Goal: Information Seeking & Learning: Learn about a topic

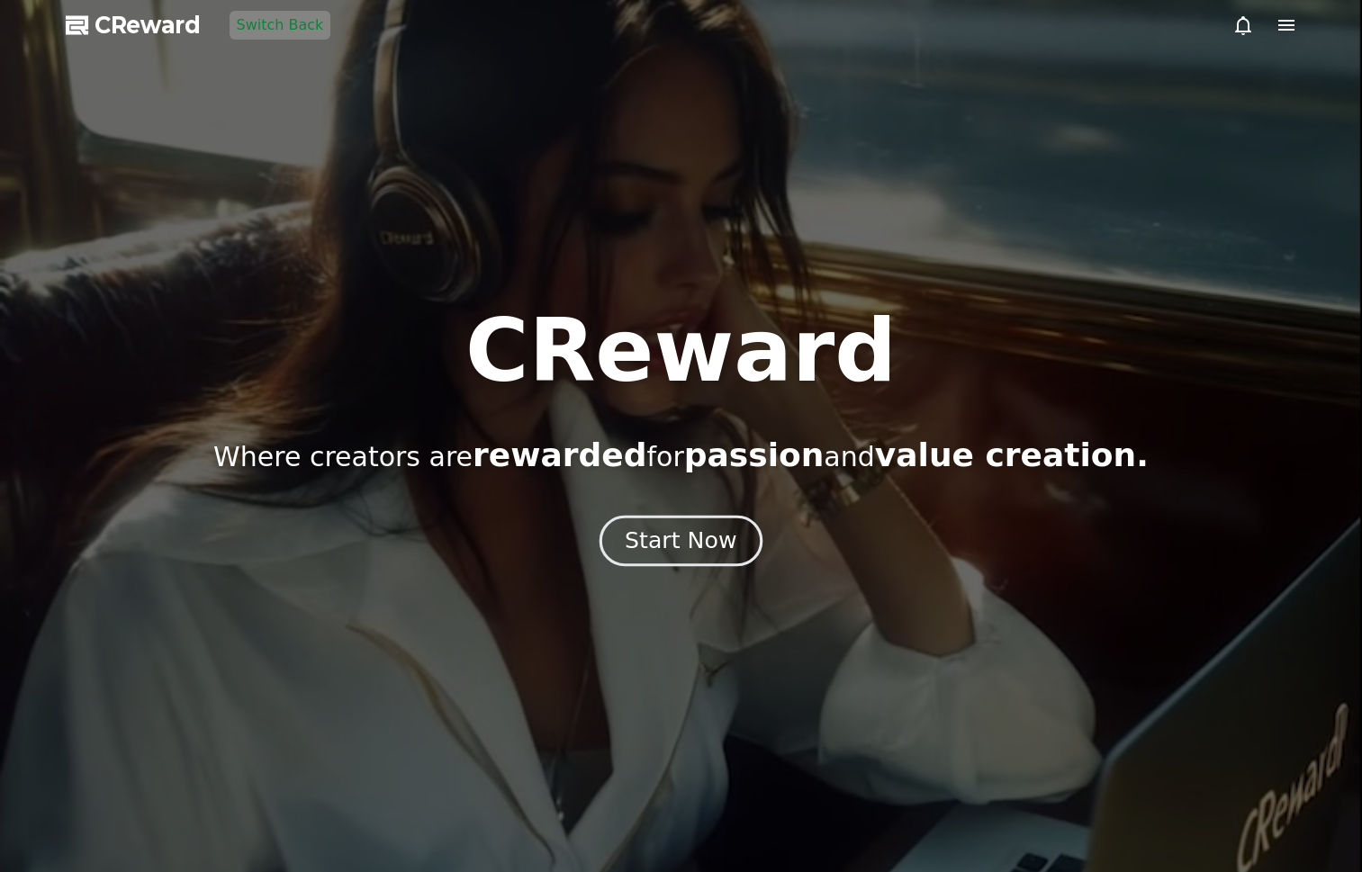
click at [652, 563] on button "Start Now" at bounding box center [681, 540] width 163 height 51
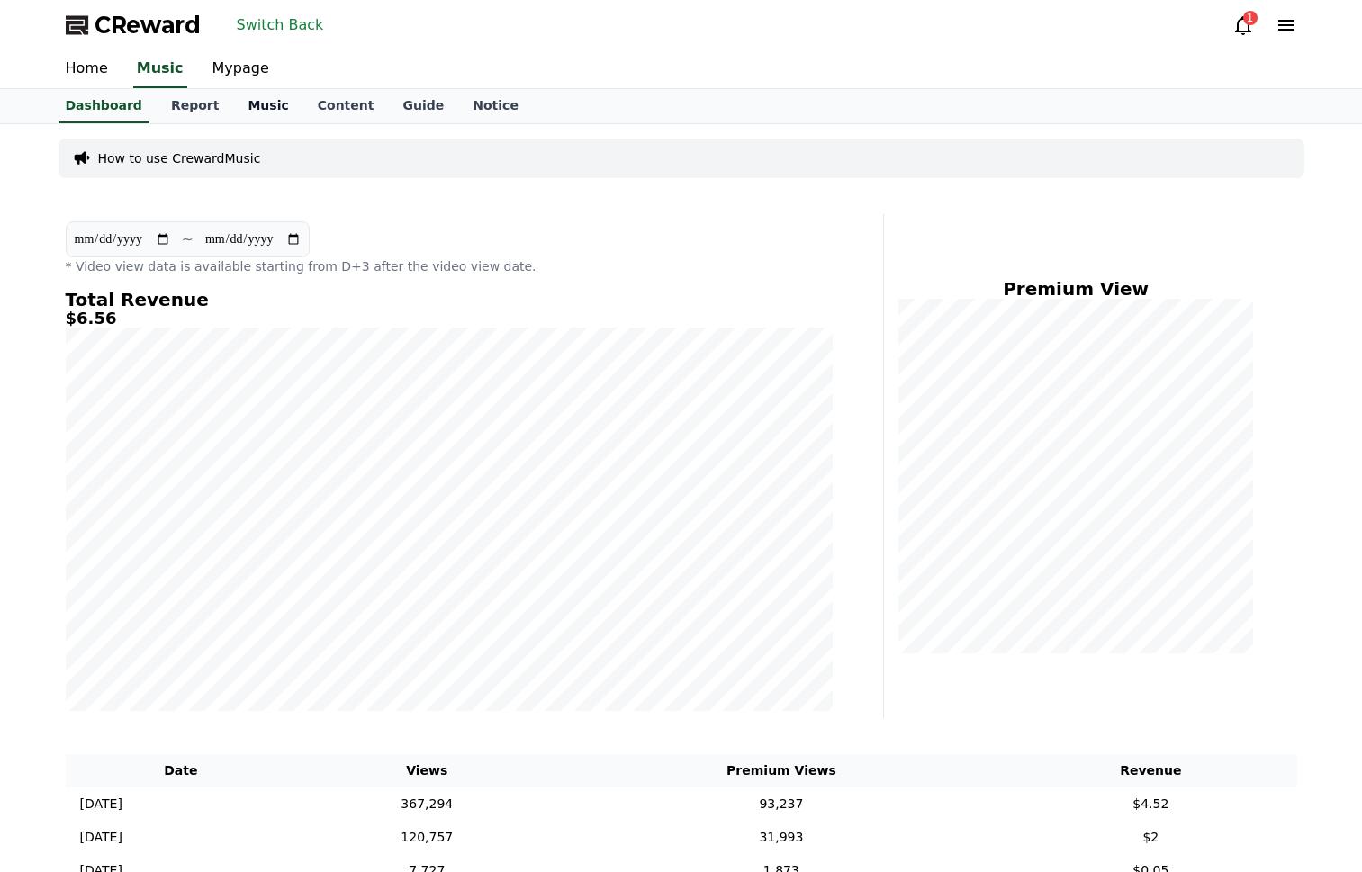
click at [233, 100] on link "Music" at bounding box center [267, 106] width 69 height 34
click at [182, 104] on link "Report" at bounding box center [195, 106] width 77 height 34
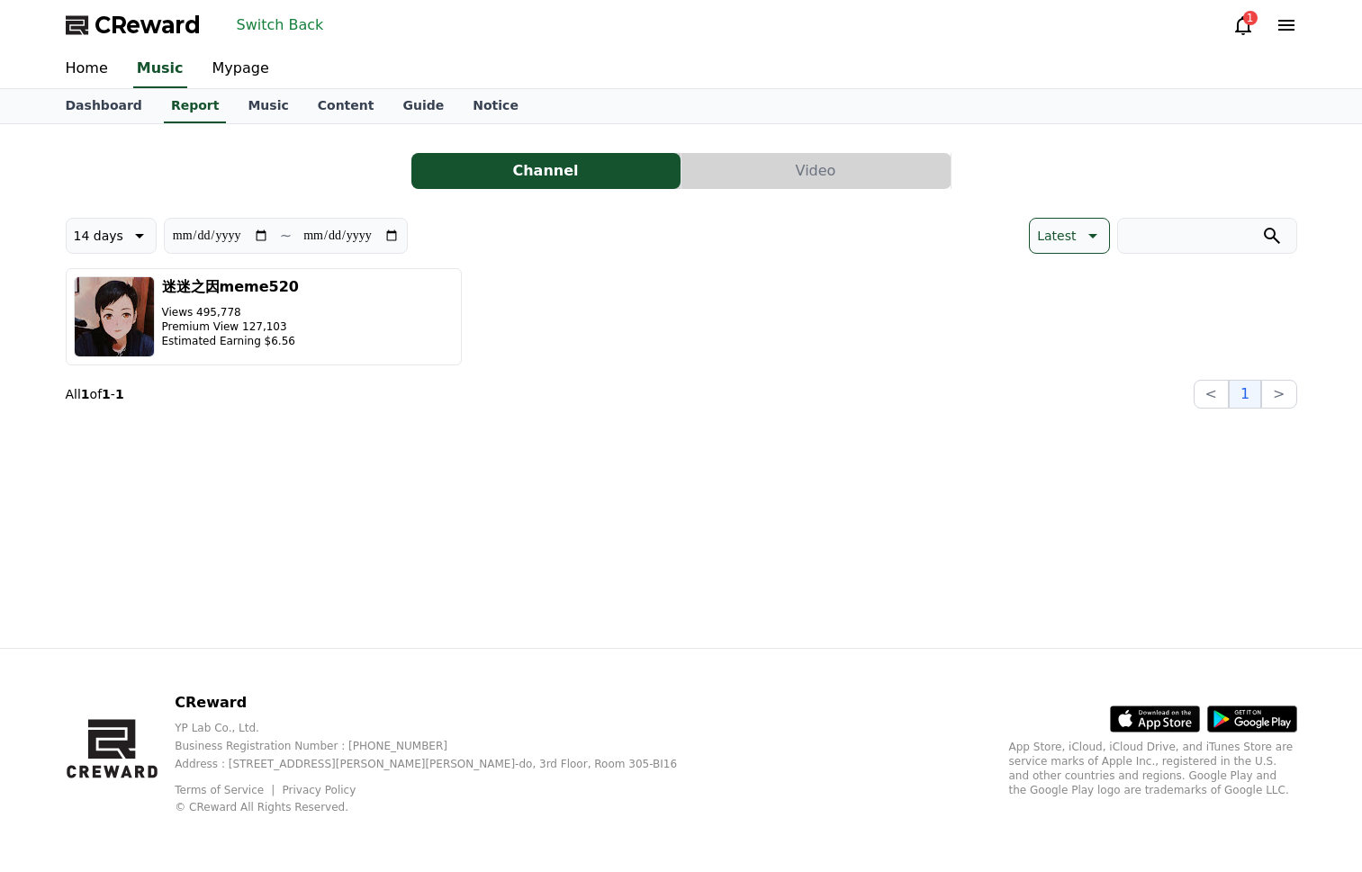
click at [800, 164] on button "Video" at bounding box center [816, 171] width 269 height 36
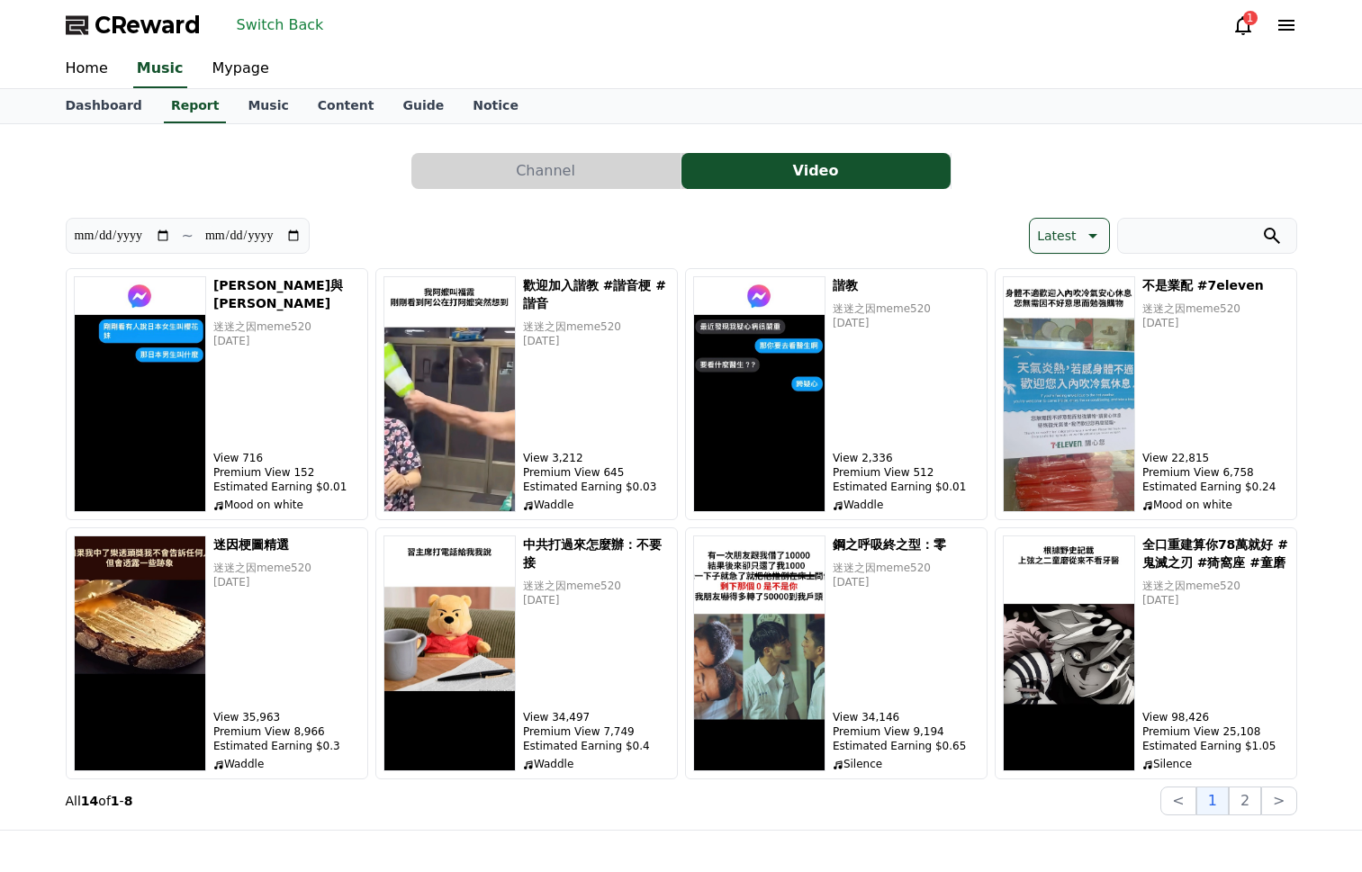
click at [1070, 255] on div "**********" at bounding box center [682, 517] width 1232 height 598
click at [1061, 233] on p "Latest" at bounding box center [1056, 235] width 39 height 25
click at [1075, 375] on button "User Revenue" at bounding box center [1081, 376] width 102 height 40
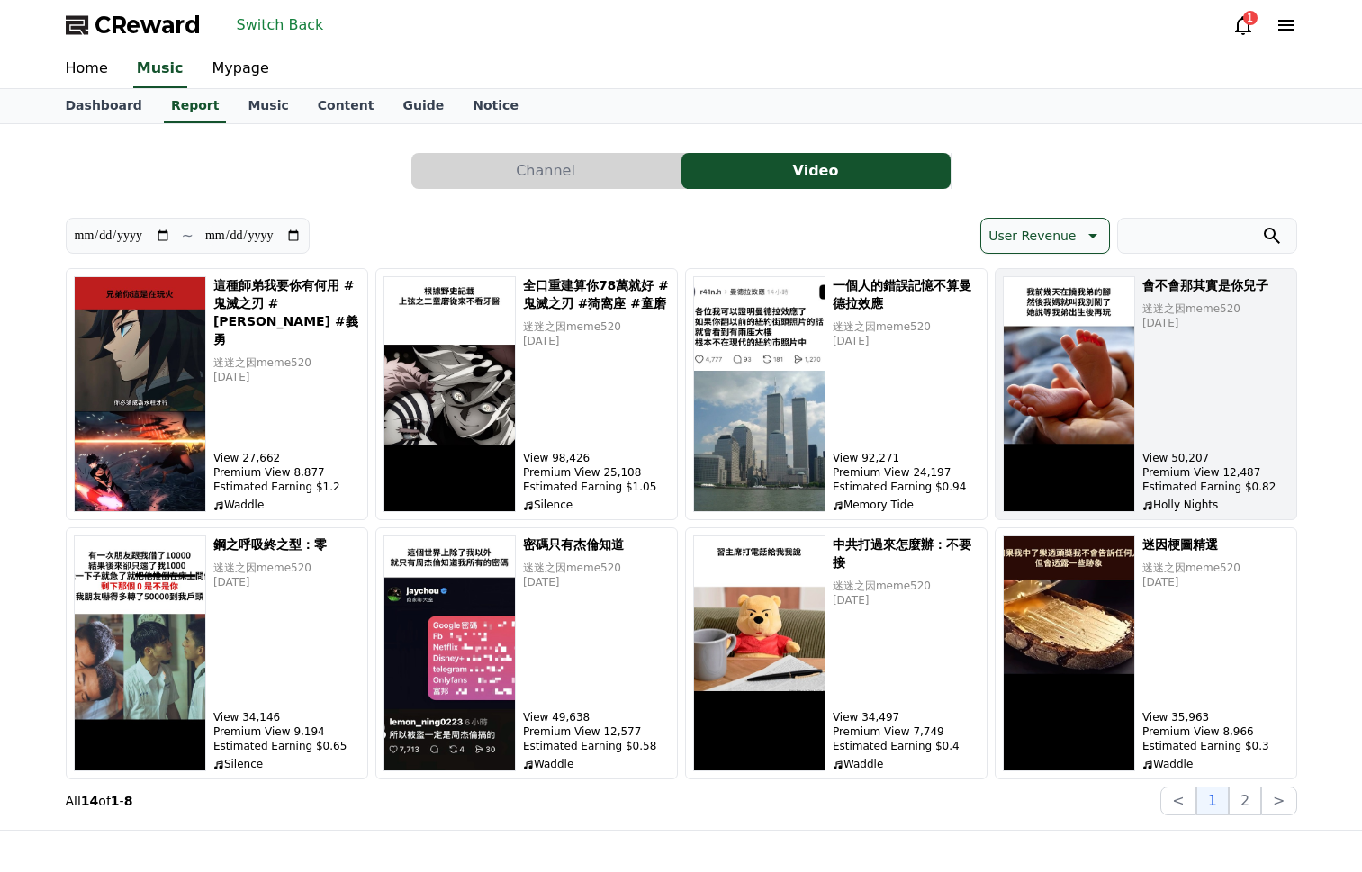
click at [1079, 373] on img "button" at bounding box center [1069, 394] width 132 height 236
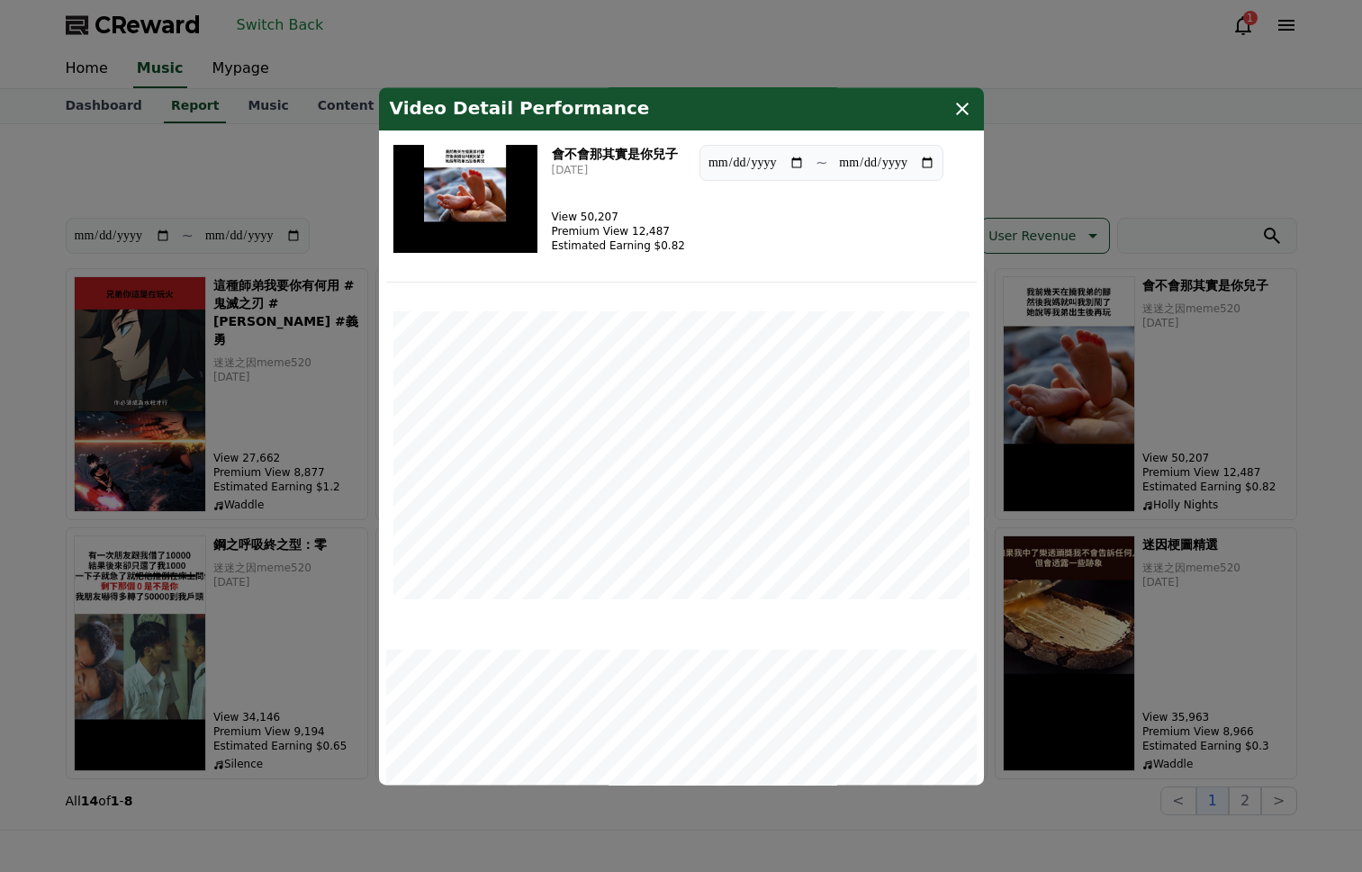
click at [452, 209] on img "modal" at bounding box center [465, 199] width 144 height 108
click at [962, 104] on icon "modal" at bounding box center [963, 109] width 22 height 22
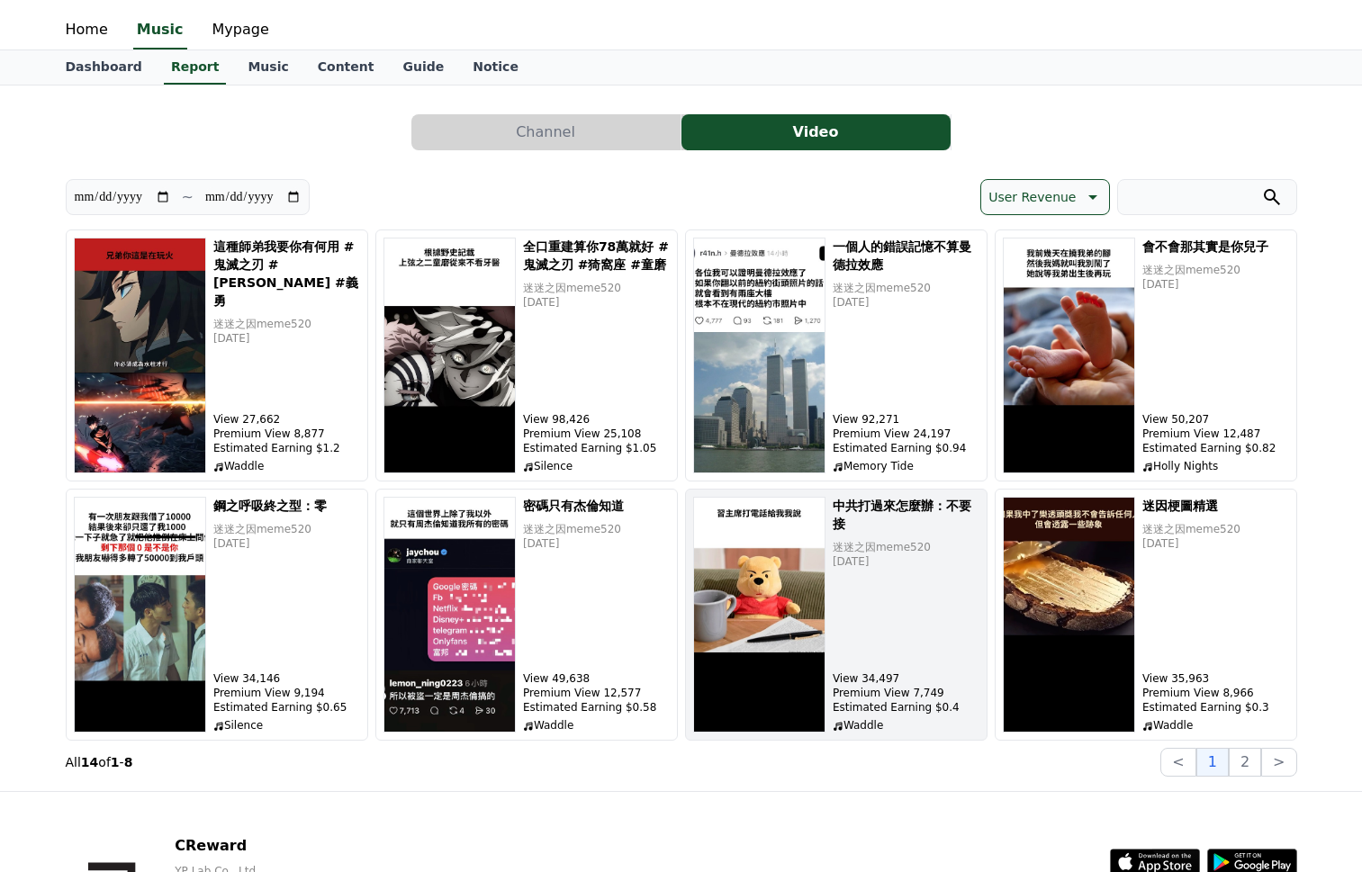
scroll to position [180, 0]
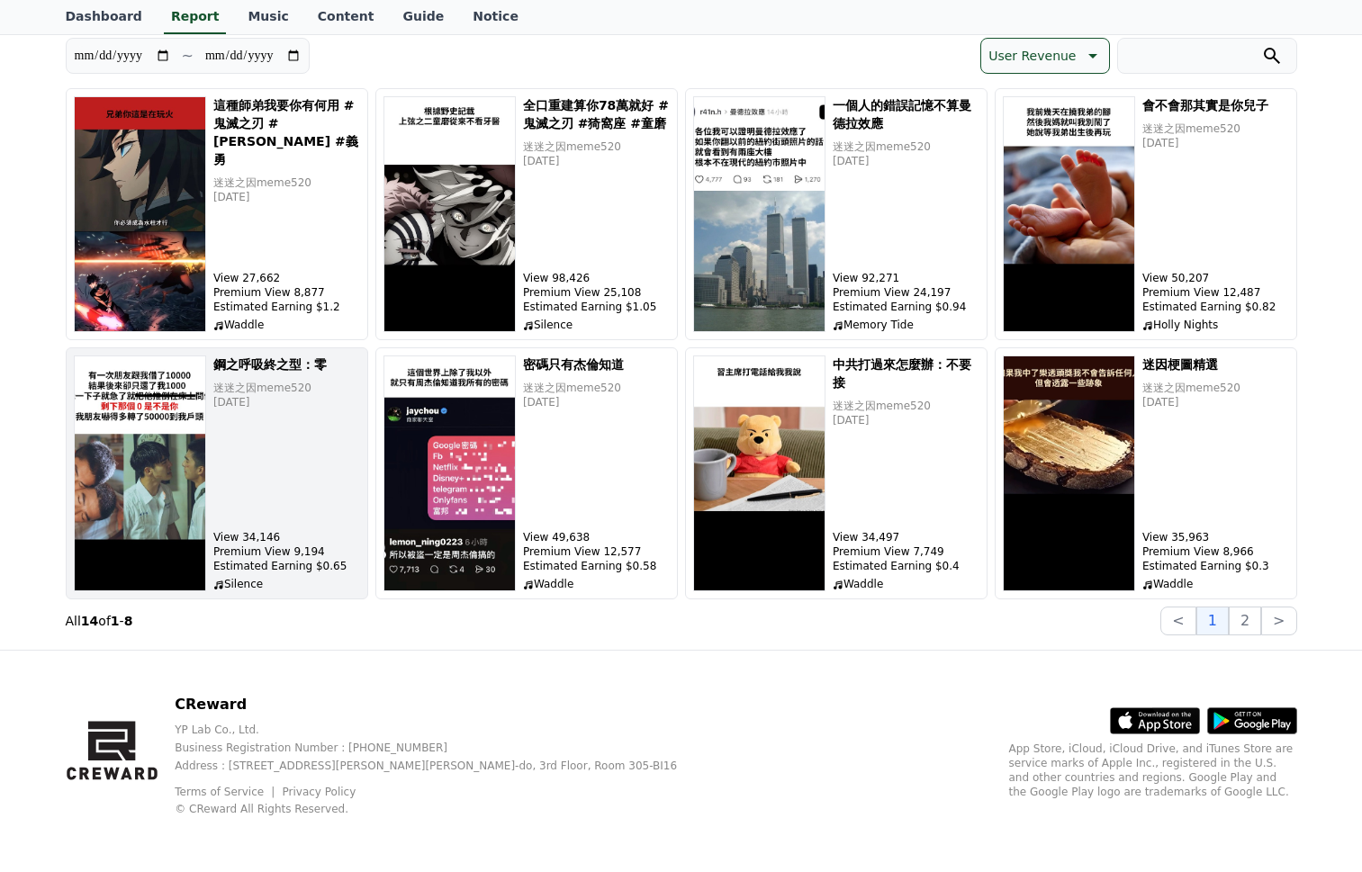
click at [149, 482] on img "button" at bounding box center [140, 474] width 132 height 236
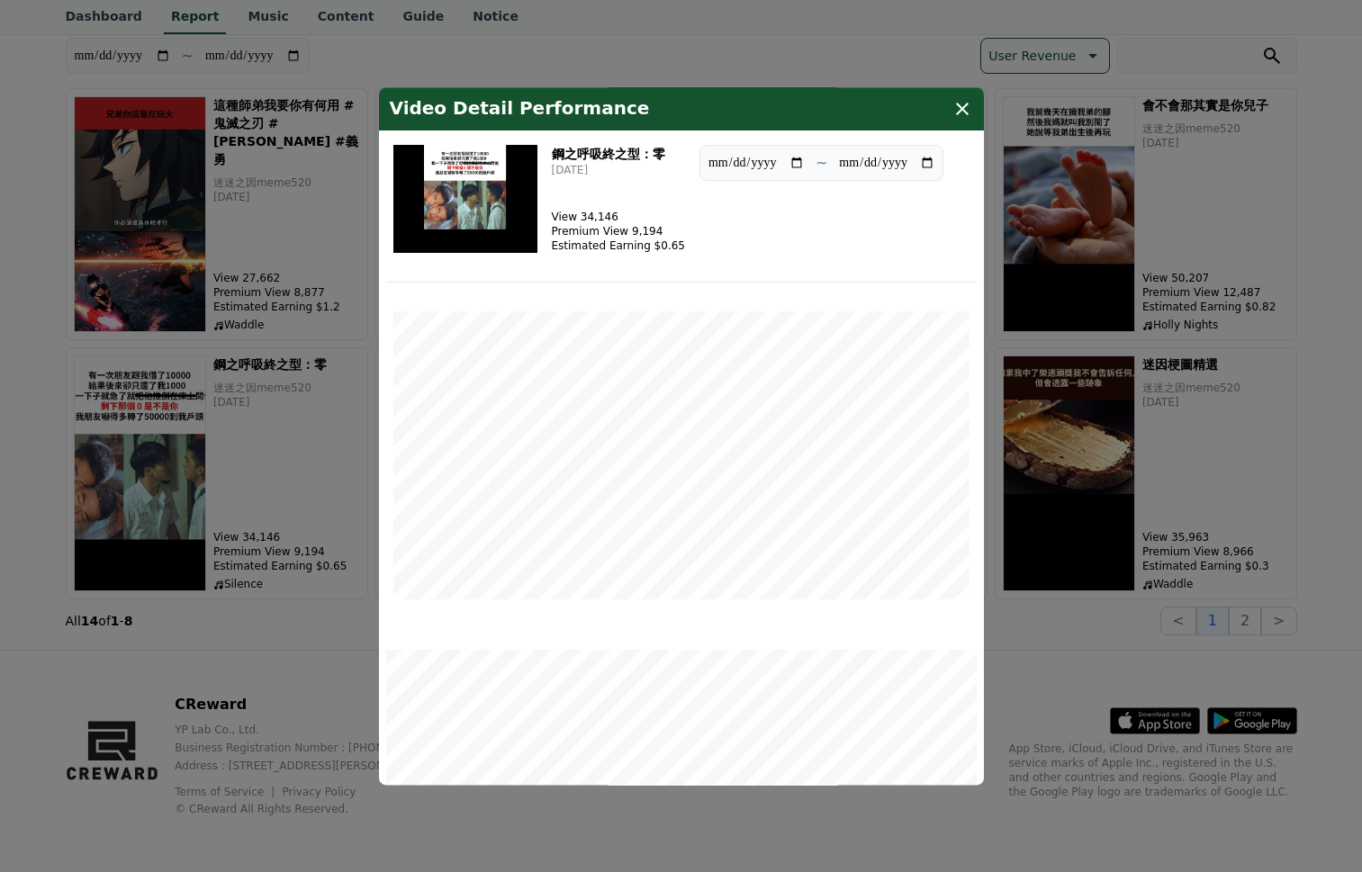
click at [488, 176] on img "modal" at bounding box center [465, 199] width 144 height 108
click at [294, 658] on button "close modal" at bounding box center [681, 436] width 1362 height 872
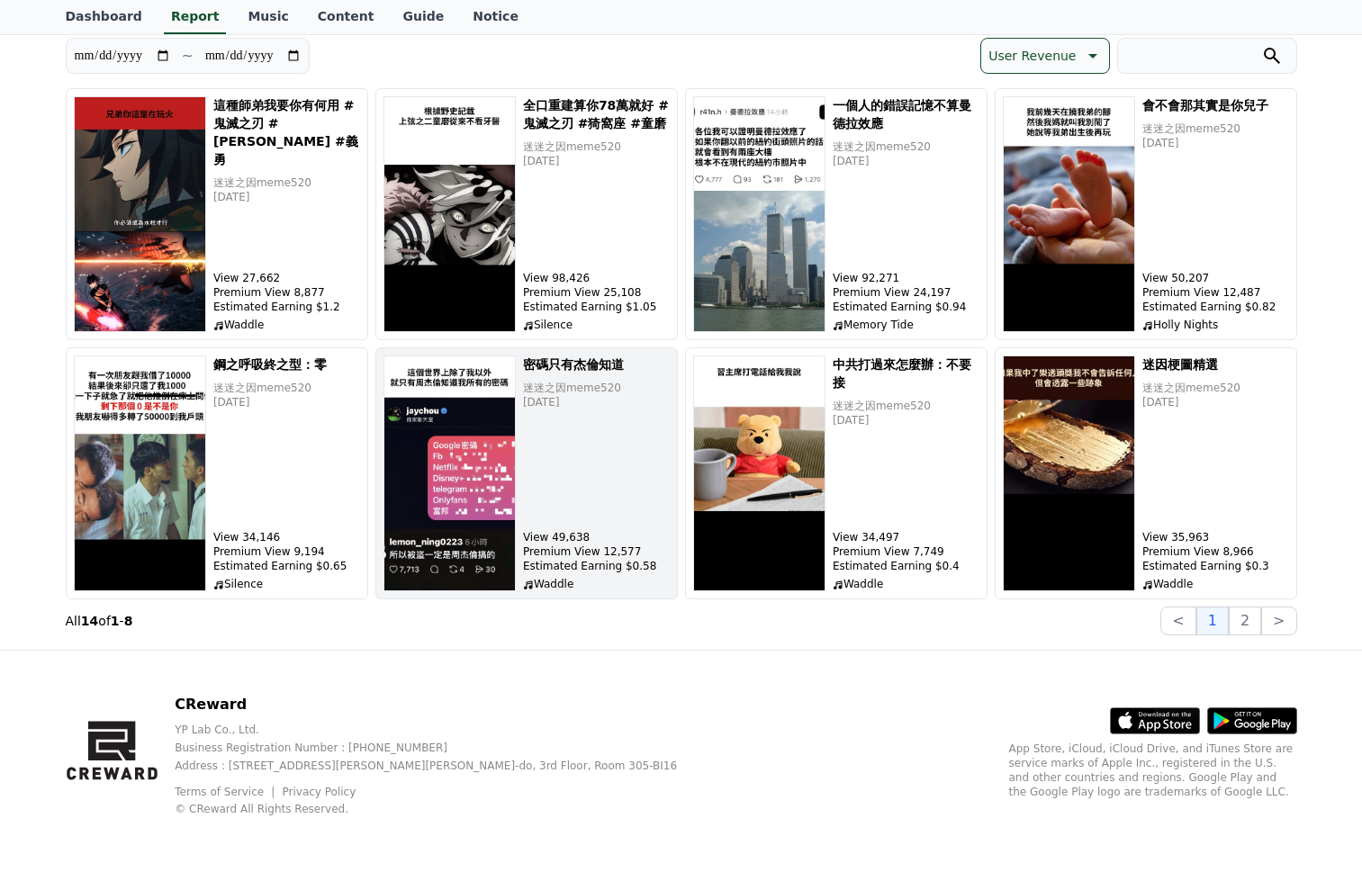
click at [465, 457] on img "button" at bounding box center [450, 474] width 132 height 236
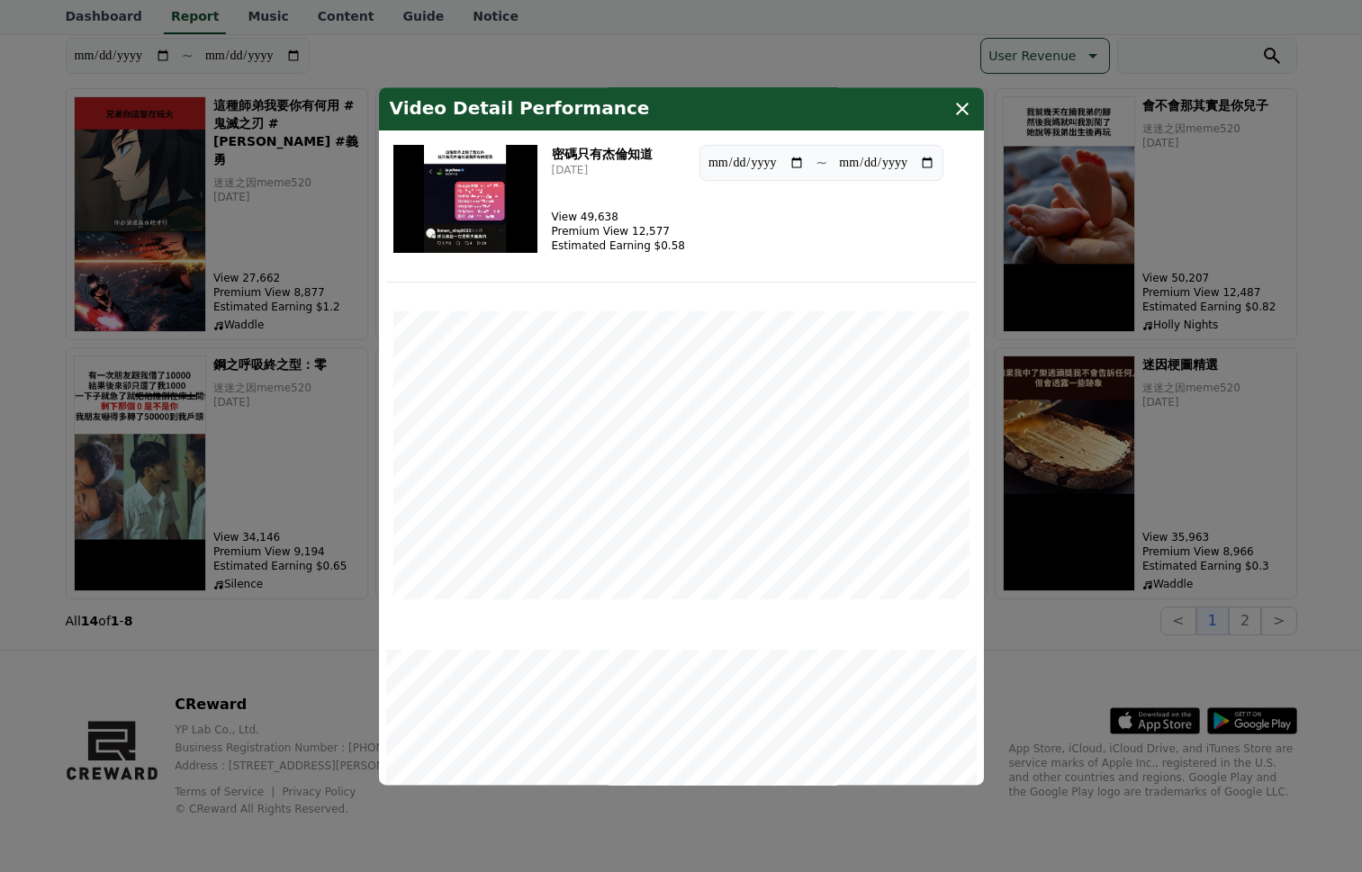
click at [449, 171] on img "modal" at bounding box center [465, 199] width 144 height 108
click at [970, 108] on icon "modal" at bounding box center [963, 109] width 22 height 22
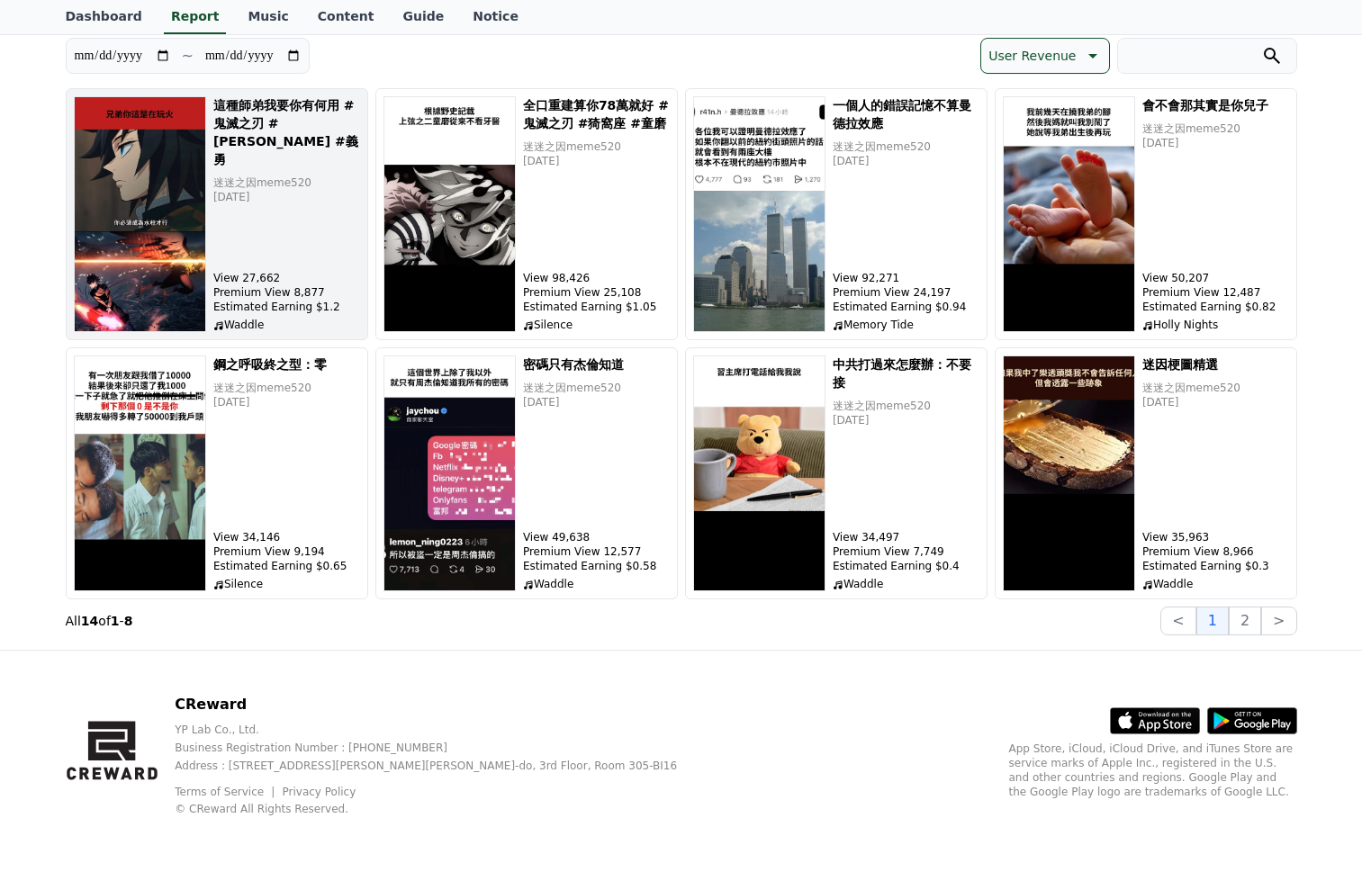
click at [86, 192] on img "button" at bounding box center [140, 214] width 132 height 236
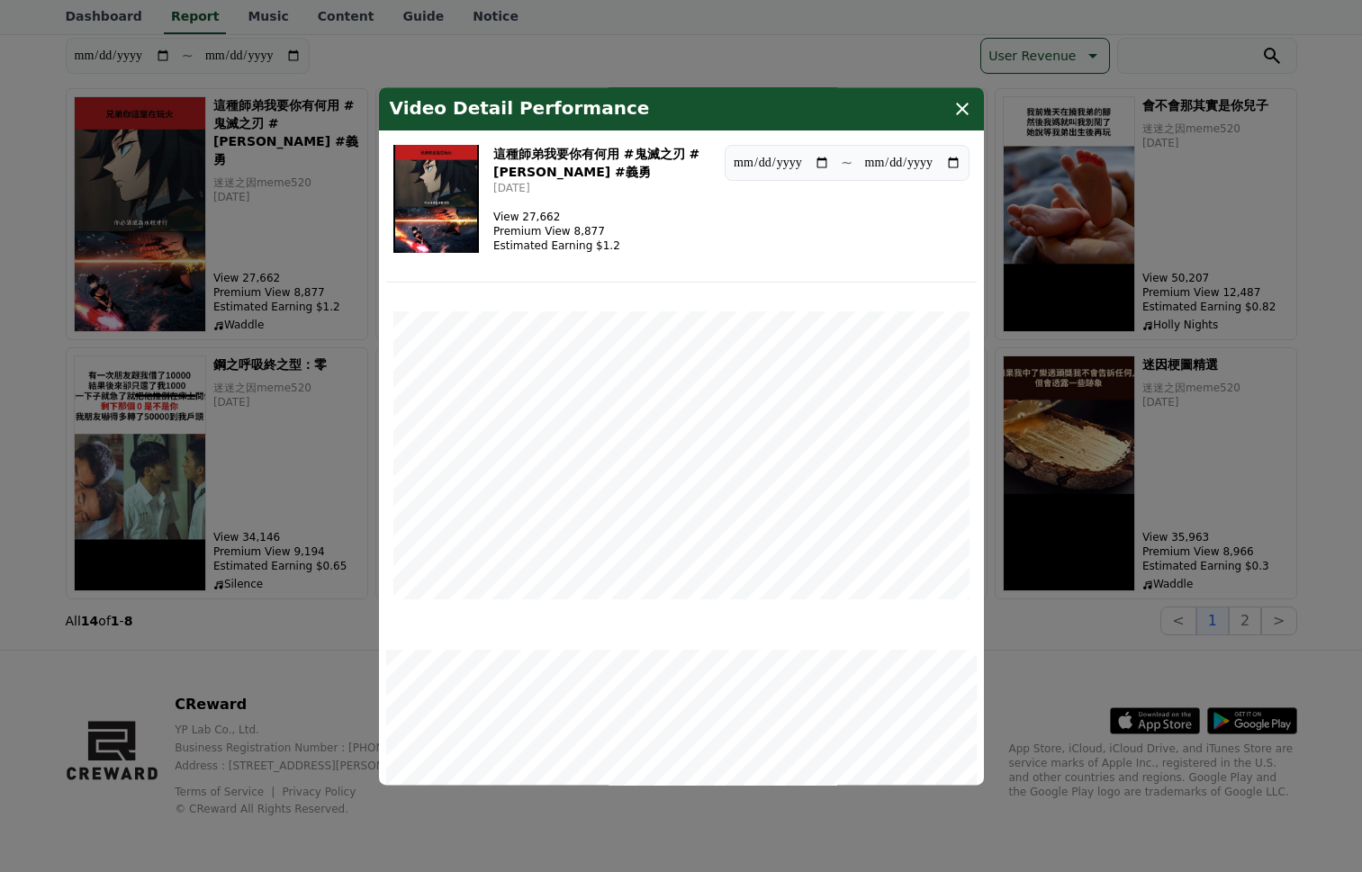
click at [463, 184] on img "modal" at bounding box center [436, 199] width 86 height 108
drag, startPoint x: 499, startPoint y: 34, endPoint x: 506, endPoint y: 42, distance: 10.8
click at [498, 33] on button "close modal" at bounding box center [681, 436] width 1362 height 872
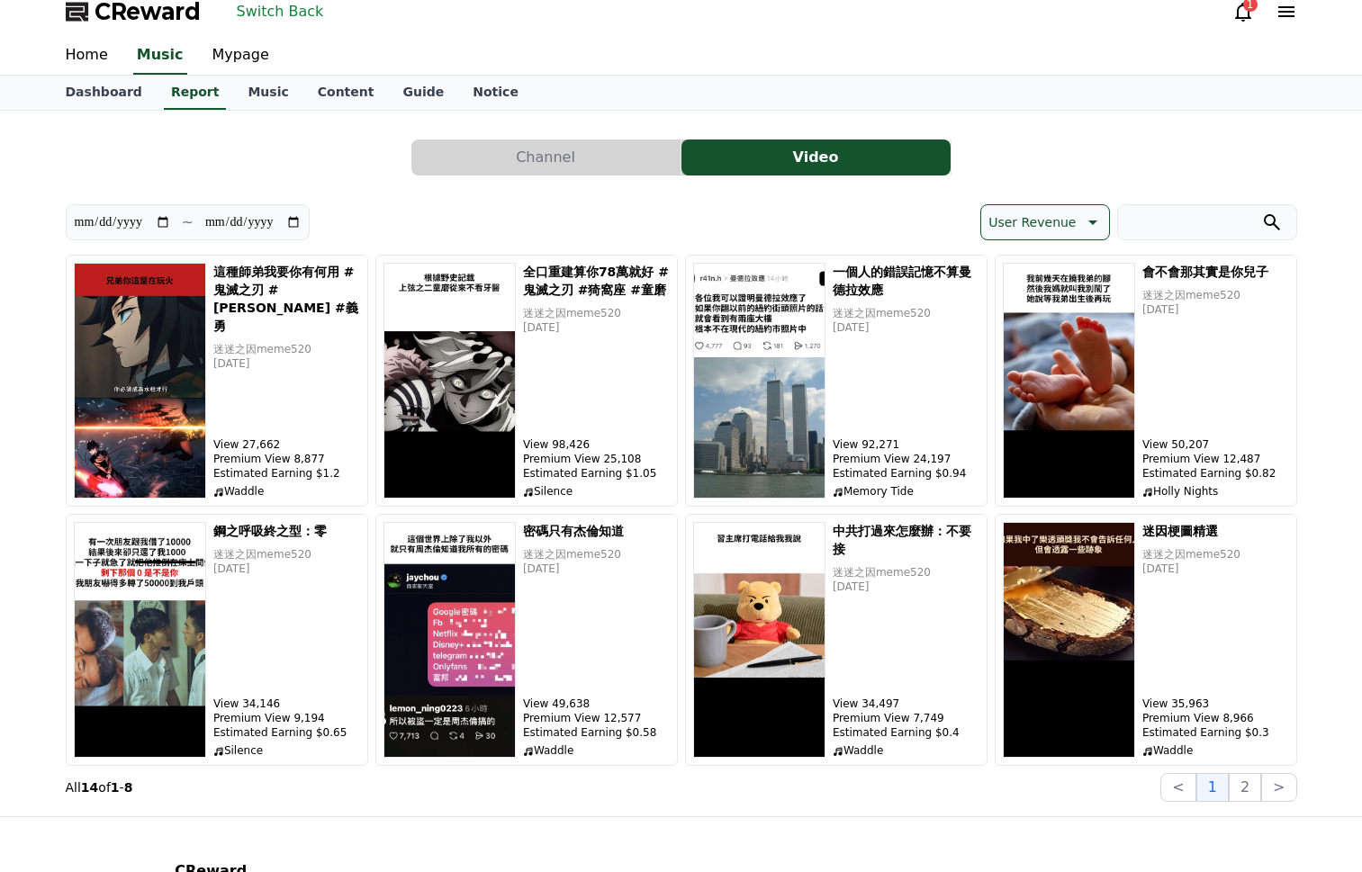
scroll to position [0, 0]
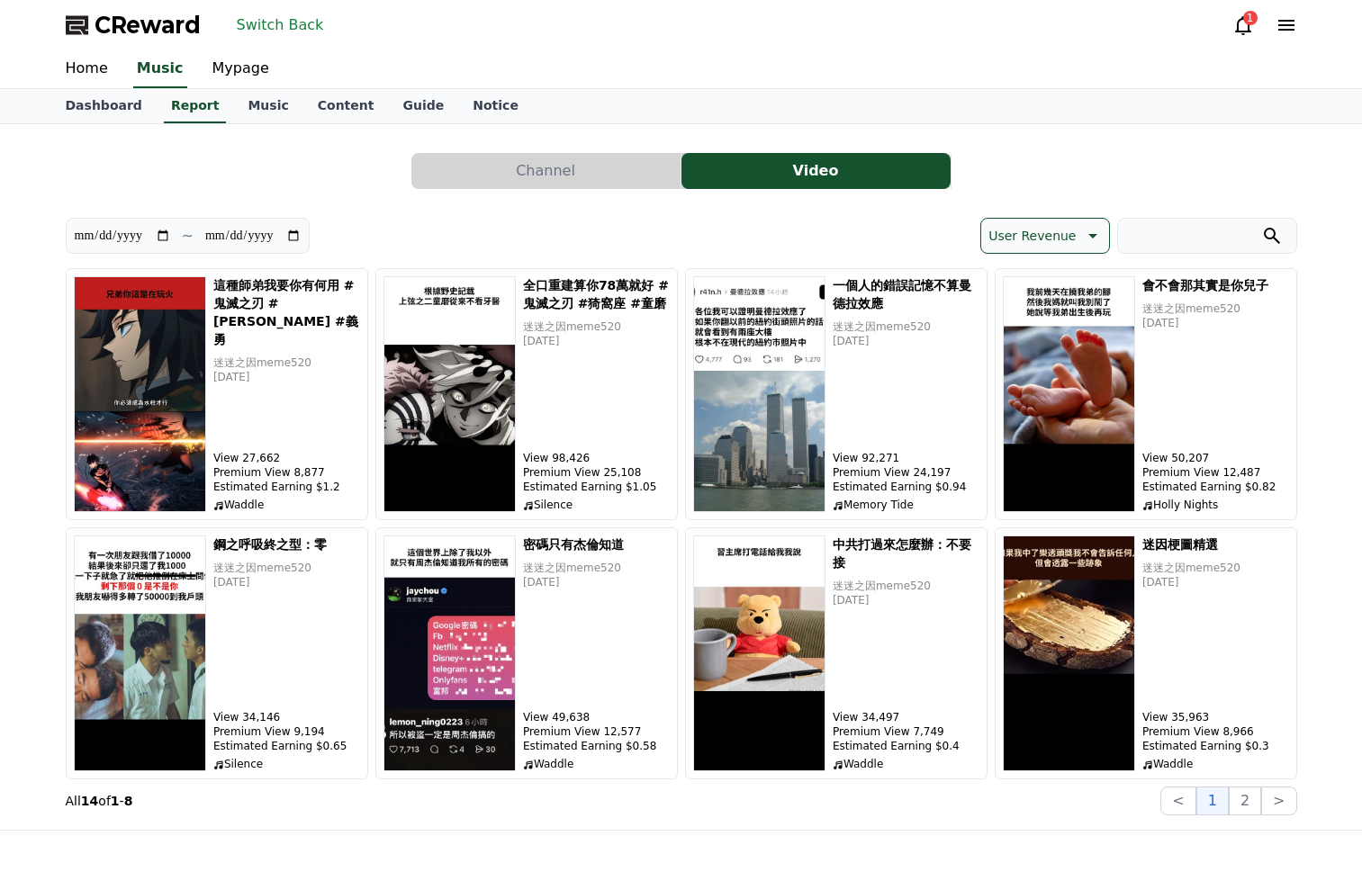
click at [295, 21] on button "Switch Back" at bounding box center [281, 25] width 102 height 29
